Goal: Navigation & Orientation: Find specific page/section

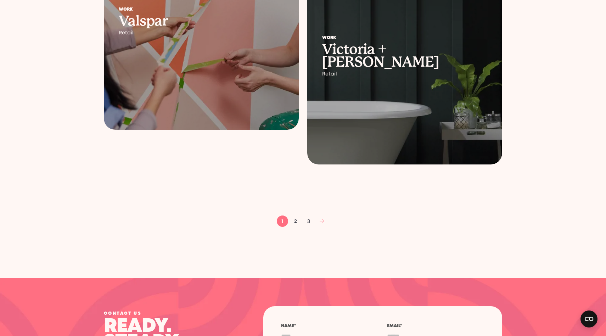
scroll to position [1087, 0]
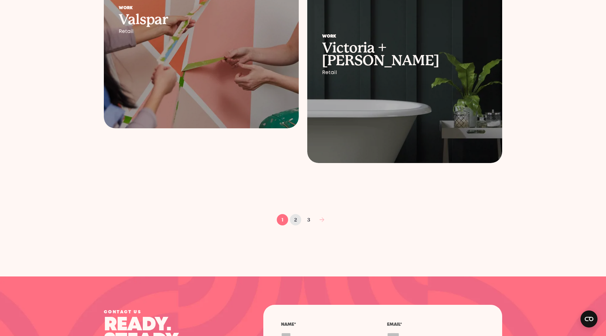
click at [294, 222] on link "2" at bounding box center [295, 219] width 11 height 11
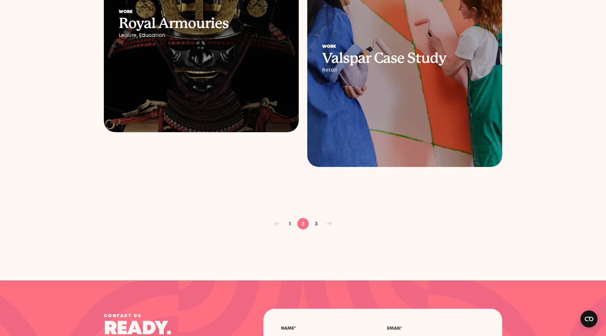
scroll to position [1091, 0]
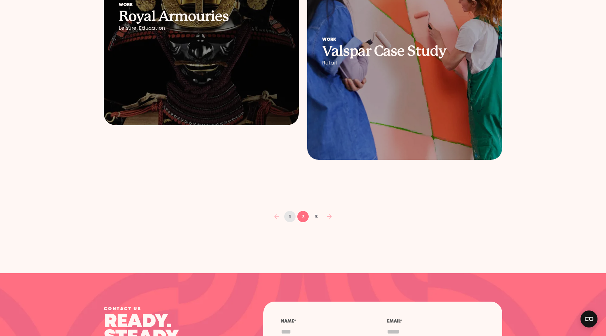
click at [287, 215] on link "1" at bounding box center [289, 216] width 11 height 11
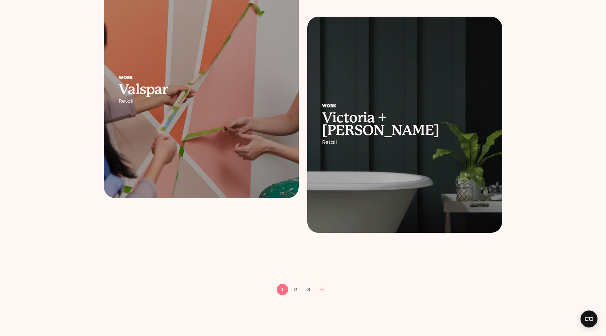
scroll to position [1184, 0]
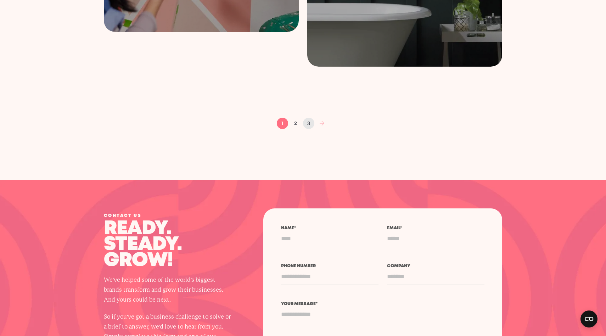
click at [309, 119] on link "3" at bounding box center [308, 123] width 11 height 11
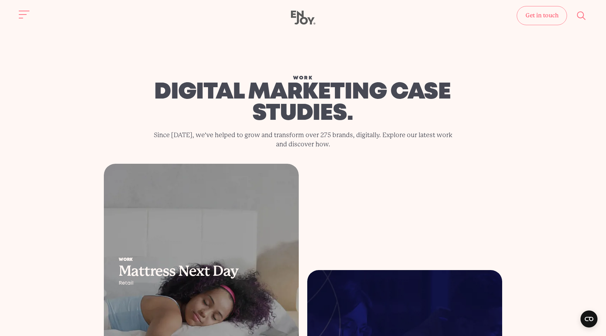
scroll to position [0, 0]
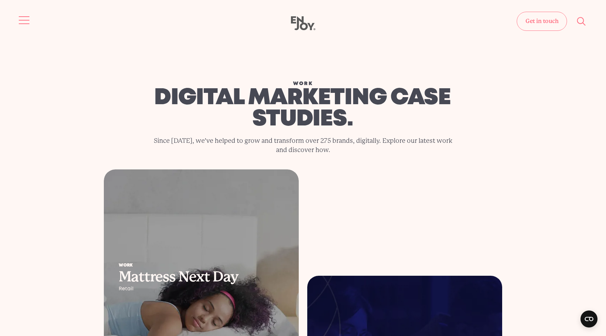
click at [24, 20] on span "Site navigation" at bounding box center [24, 20] width 11 height 1
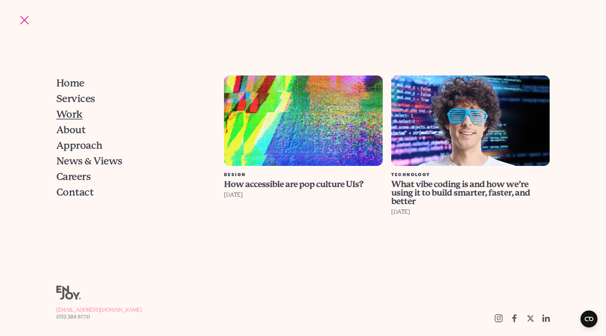
click at [77, 118] on span "Work" at bounding box center [69, 114] width 26 height 10
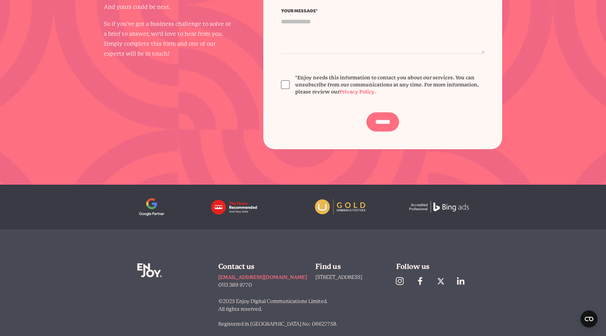
scroll to position [1503, 0]
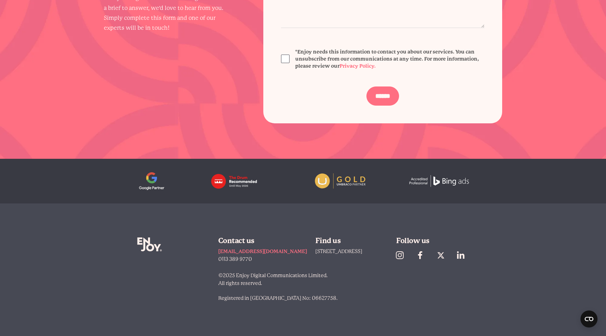
drag, startPoint x: 287, startPoint y: 289, endPoint x: 301, endPoint y: 313, distance: 27.8
click at [300, 311] on div "Enjoy Digital Contact us [EMAIL_ADDRESS][DOMAIN_NAME] 0113 389 9770 Find us [ST…" at bounding box center [303, 269] width 332 height 132
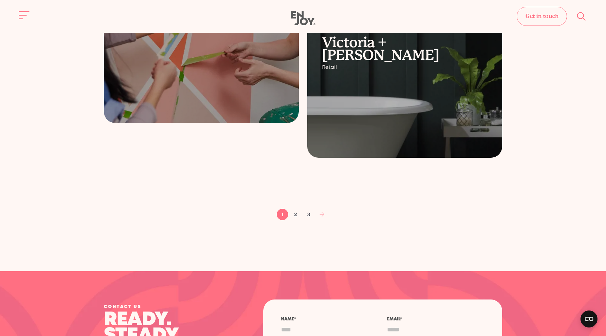
scroll to position [1029, 0]
